Goal: Information Seeking & Learning: Learn about a topic

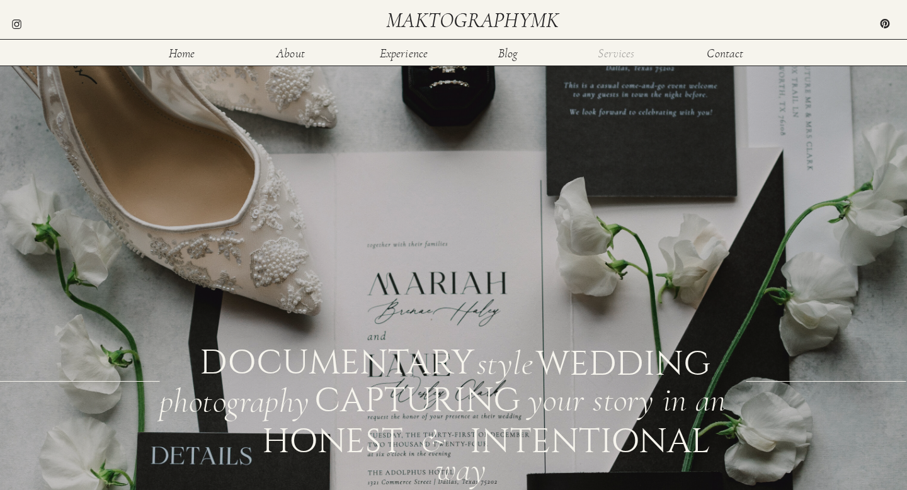
click at [618, 51] on nav "Services" at bounding box center [616, 52] width 41 height 11
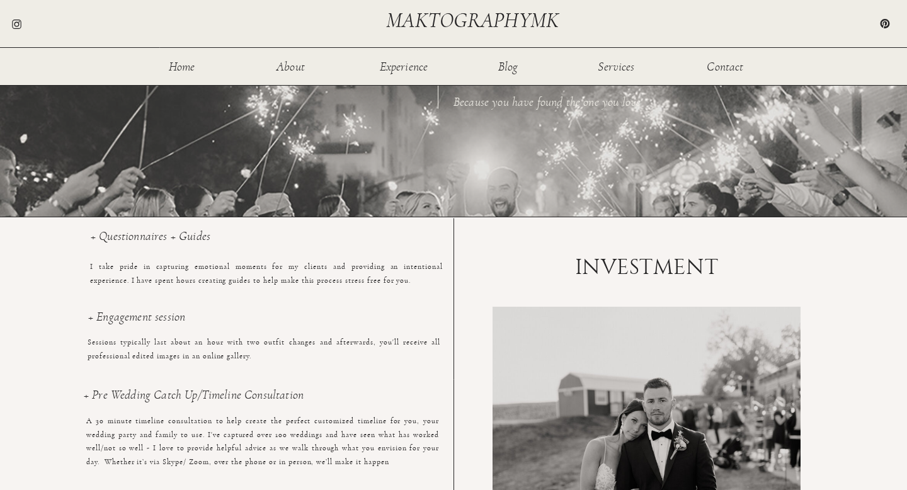
scroll to position [794, 0]
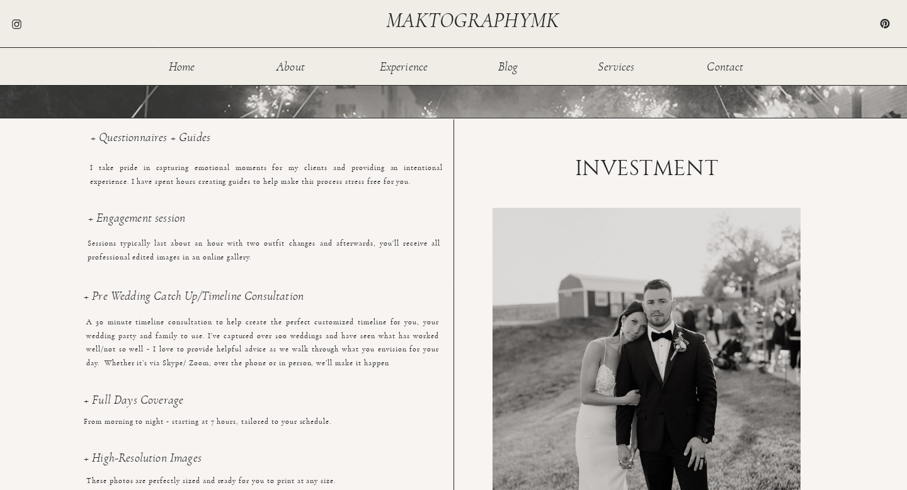
click at [575, 328] on div at bounding box center [646, 394] width 308 height 373
click at [244, 177] on p "I take pride in capturing emotional moments for my clients and providing an int…" at bounding box center [266, 181] width 353 height 40
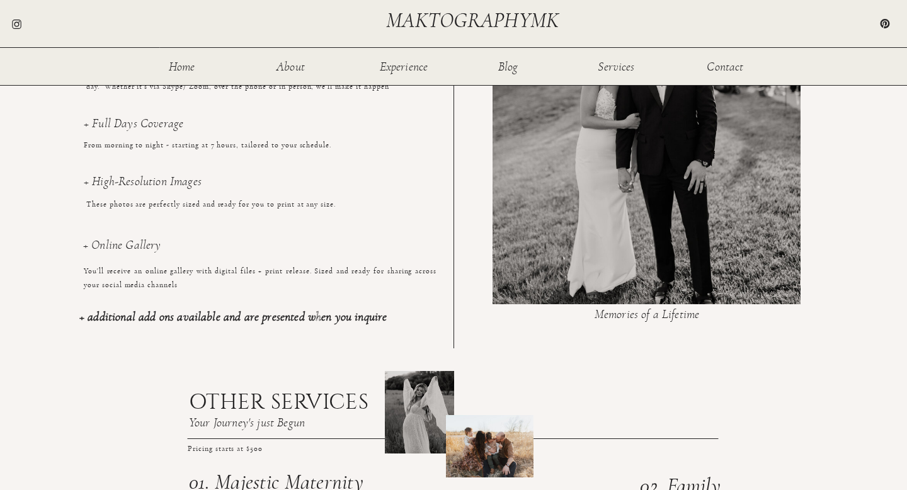
scroll to position [1072, 0]
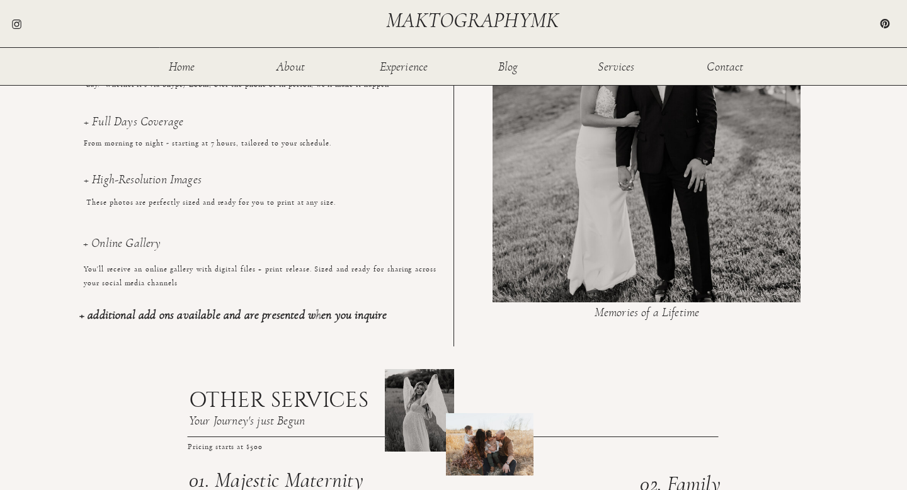
click at [219, 317] on b "+ additional add ons available and are presented when you inquire" at bounding box center [232, 314] width 307 height 13
click at [196, 241] on h3 "+ Online Gallery" at bounding box center [259, 251] width 353 height 28
click at [116, 230] on p "These photos are perfectly sized and ready for you to print at any size." at bounding box center [262, 216] width 353 height 40
click at [116, 249] on h3 "+ Online Gallery" at bounding box center [259, 251] width 353 height 28
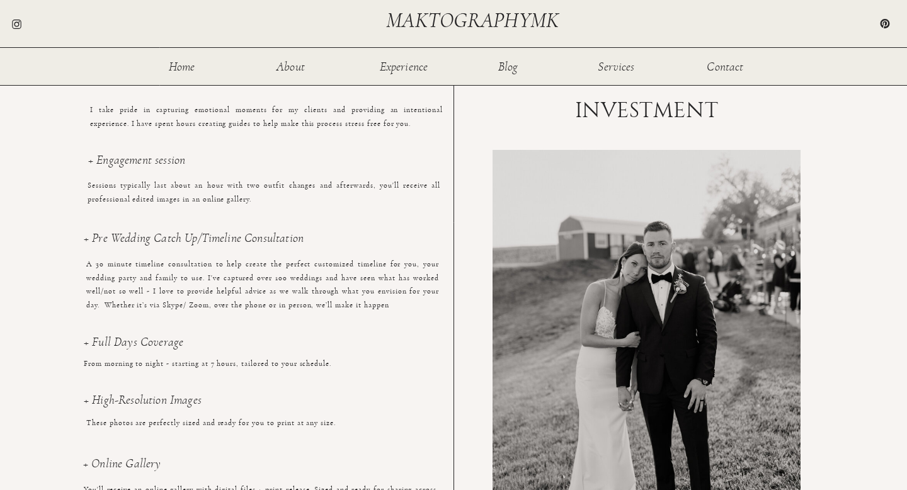
scroll to position [748, 0]
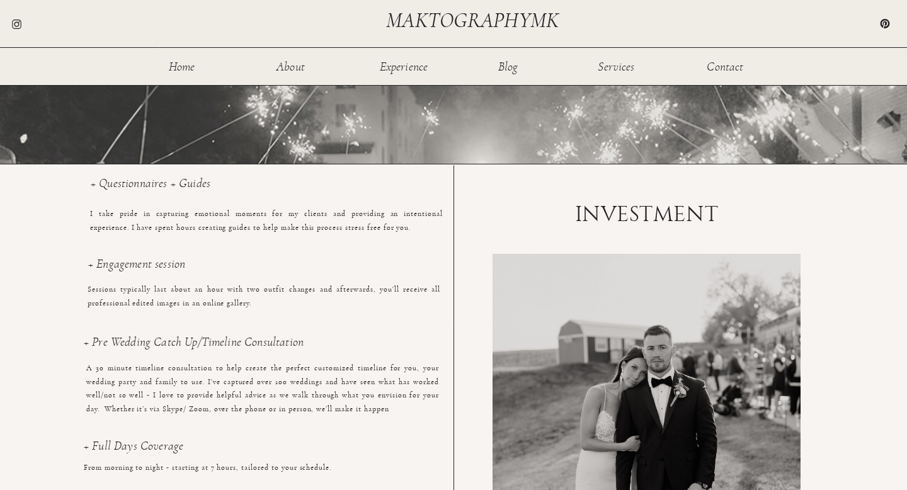
click at [618, 207] on h1 "INVESTMENT" at bounding box center [646, 214] width 174 height 23
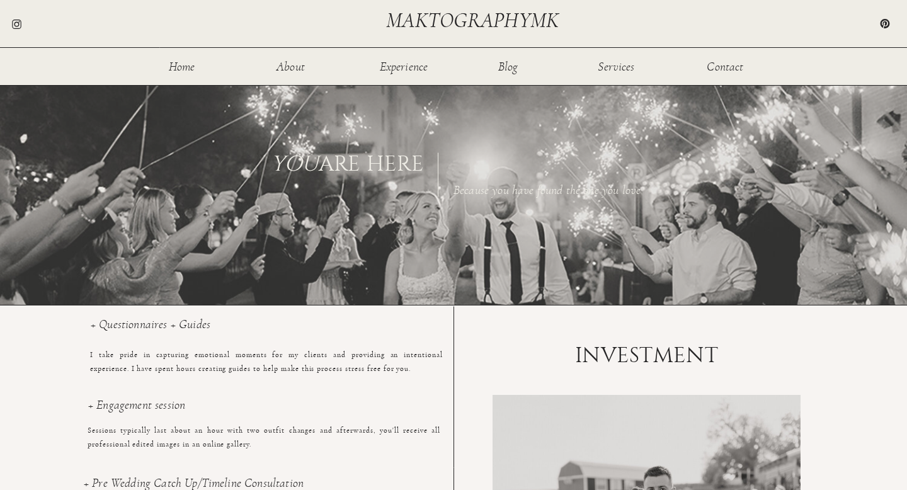
click at [618, 207] on div "Home About Experience Services Contact Blog maktographymk This is your day - yo…" at bounding box center [453, 471] width 907 height 2157
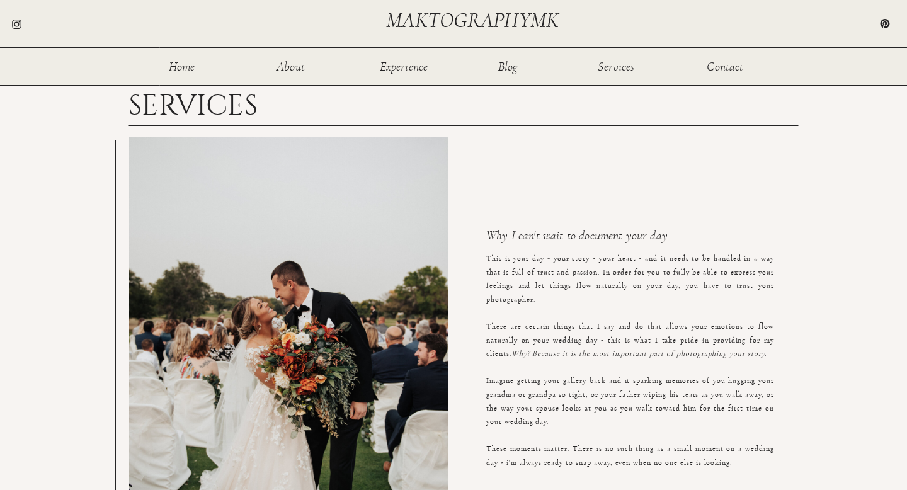
scroll to position [45, 0]
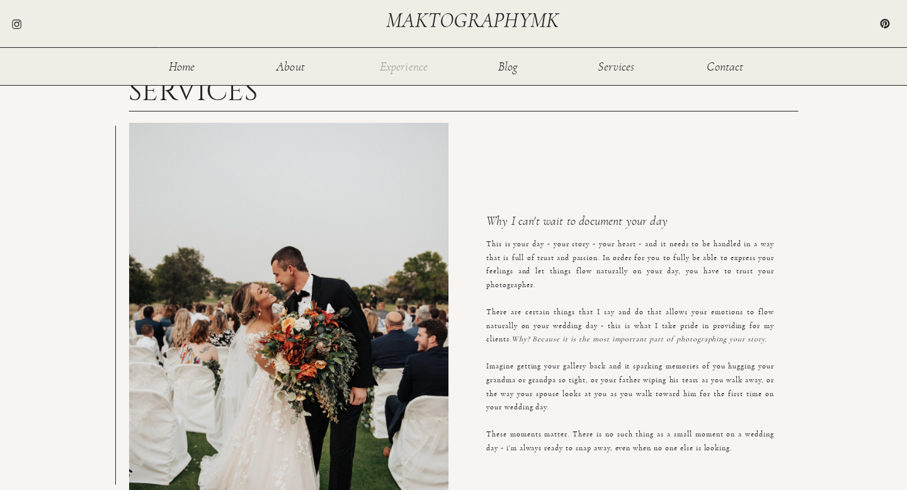
click at [395, 67] on nav "Experience" at bounding box center [403, 65] width 50 height 11
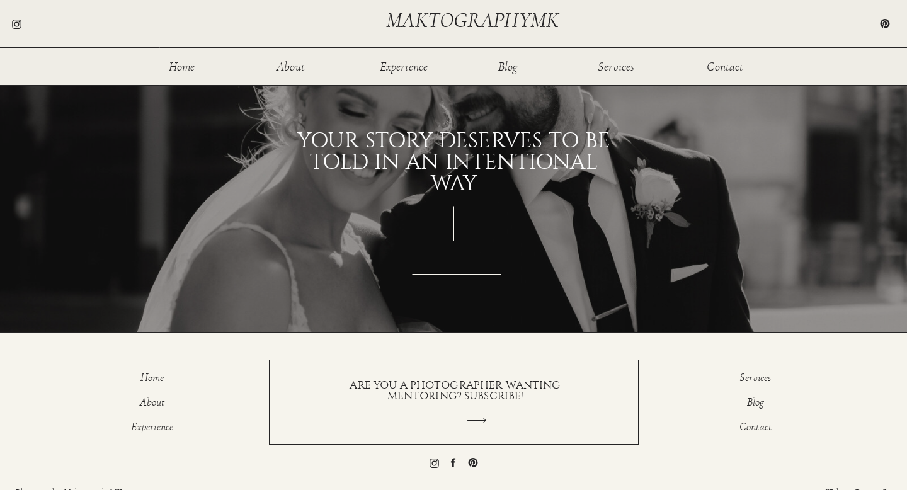
scroll to position [1470, 0]
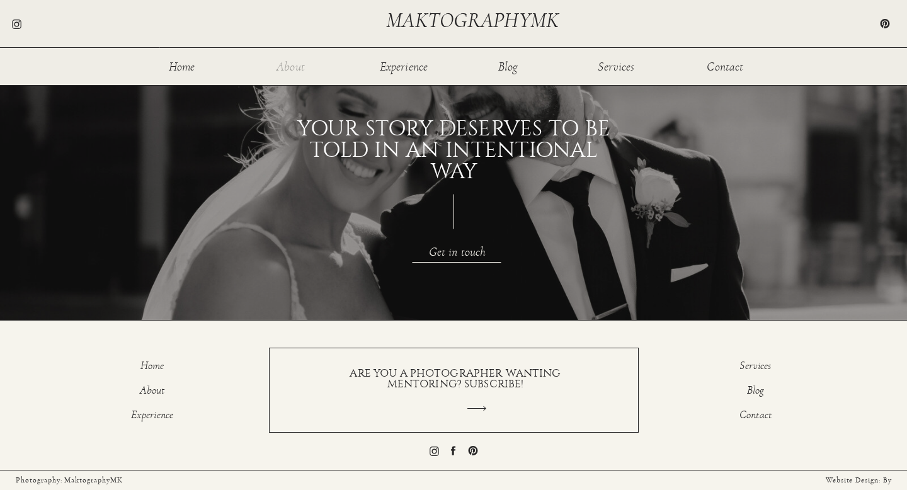
click at [286, 71] on nav "About" at bounding box center [290, 65] width 41 height 11
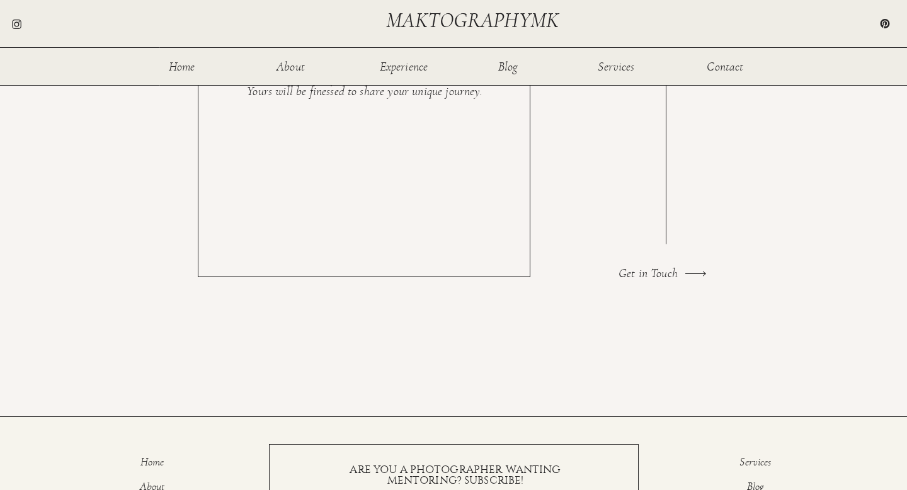
scroll to position [2317, 0]
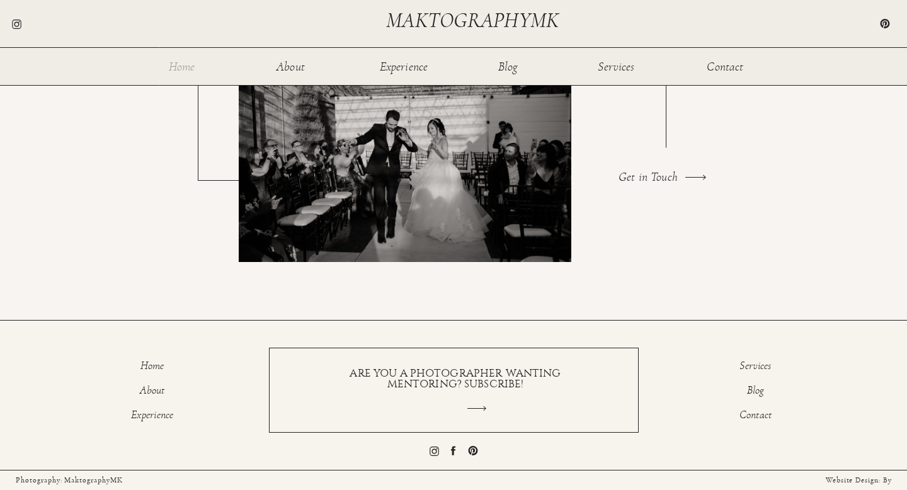
click at [194, 65] on nav "Home" at bounding box center [181, 65] width 41 height 11
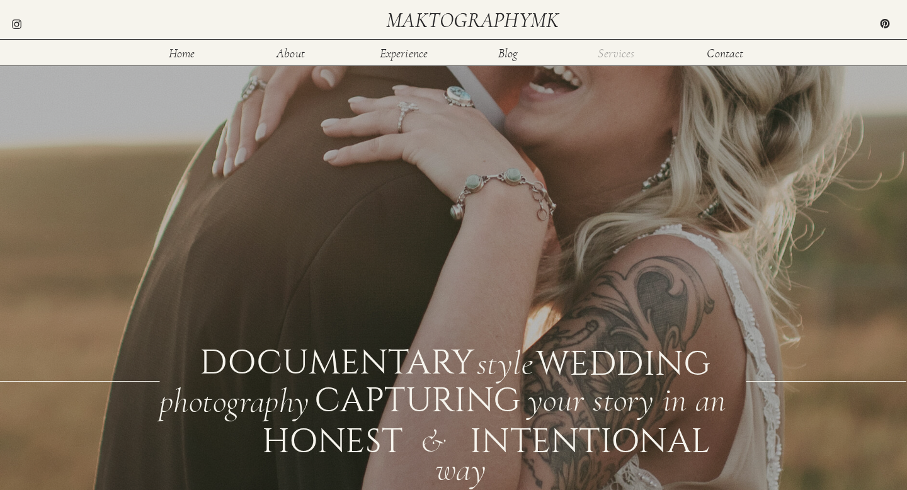
click at [623, 56] on nav "Services" at bounding box center [616, 52] width 41 height 11
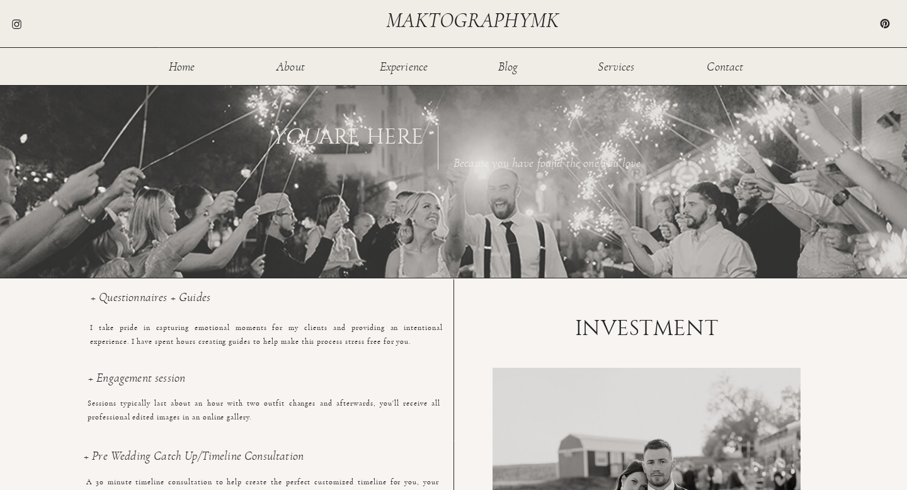
scroll to position [635, 0]
click at [147, 302] on h3 "+ Questionnaires + Guides" at bounding box center [267, 303] width 353 height 26
click at [94, 300] on h3 "+ Questionnaires + Guides" at bounding box center [267, 303] width 353 height 26
click at [99, 338] on p "I take pride in capturing emotional moments for my clients and providing an int…" at bounding box center [266, 340] width 353 height 40
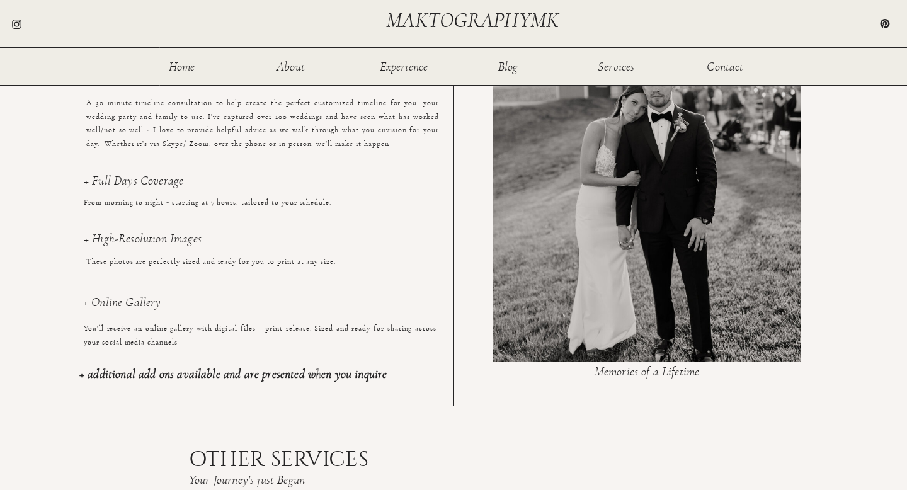
scroll to position [1015, 0]
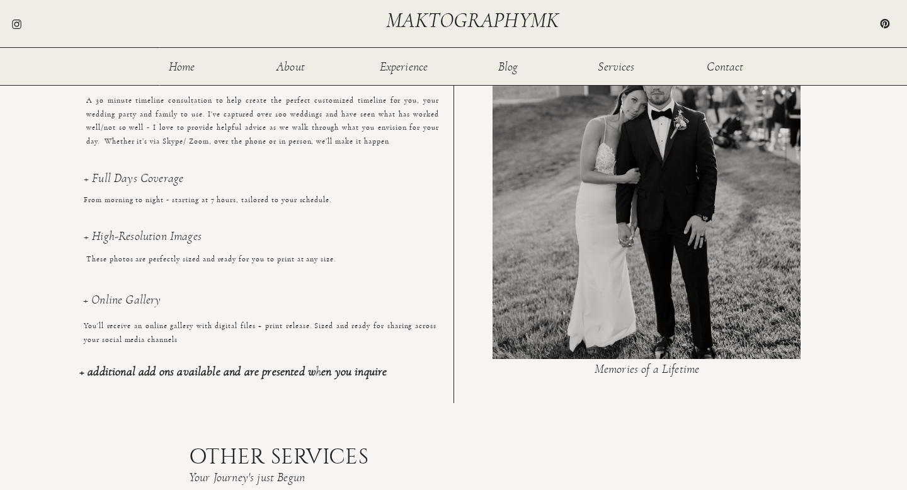
click at [99, 374] on b "+ additional add ons available and are presented when you inquire" at bounding box center [232, 371] width 307 height 13
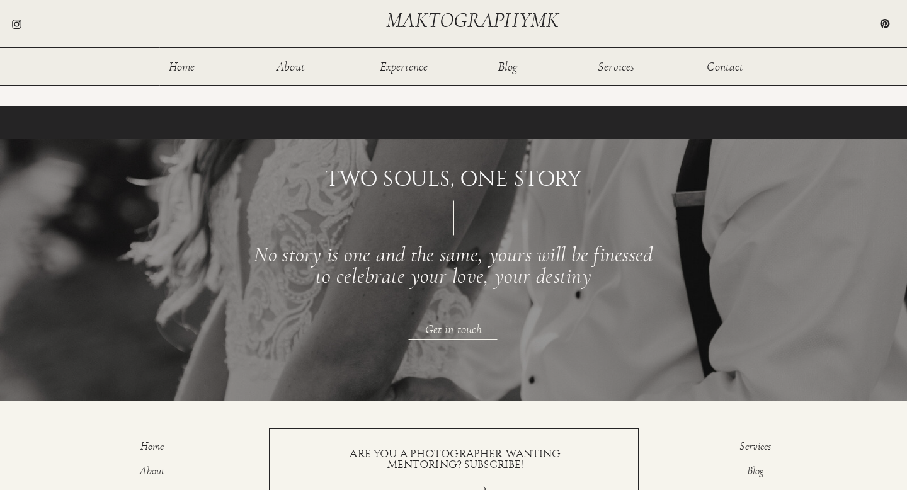
scroll to position [1668, 0]
